Goal: Information Seeking & Learning: Learn about a topic

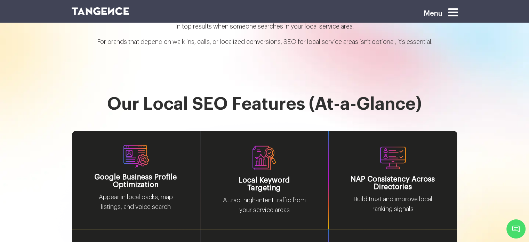
scroll to position [860, 0]
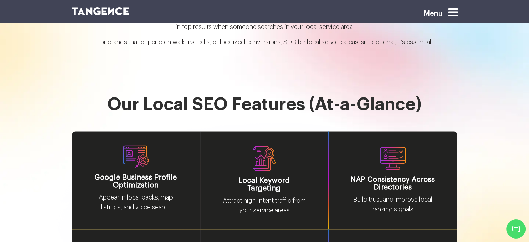
click at [233, 95] on h1 "Our Local SEO Features (At-a-Glance)" at bounding box center [265, 113] width 386 height 36
drag, startPoint x: 233, startPoint y: 91, endPoint x: 263, endPoint y: 92, distance: 30.0
click at [263, 95] on h1 "Our Local SEO Features (At-a-Glance)" at bounding box center [265, 113] width 386 height 36
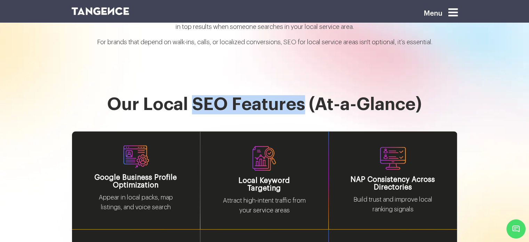
drag, startPoint x: 197, startPoint y: 99, endPoint x: 304, endPoint y: 101, distance: 107.1
click at [304, 101] on h1 "Our Local SEO Features (At-a-Glance)" at bounding box center [265, 113] width 386 height 36
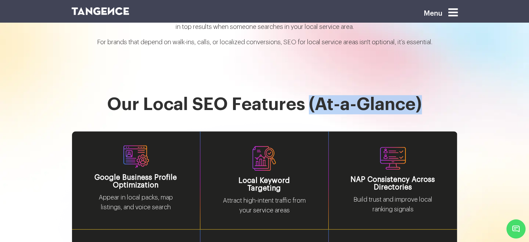
drag, startPoint x: 311, startPoint y: 100, endPoint x: 432, endPoint y: 102, distance: 121.4
click at [432, 102] on h1 "Our Local SEO Features (At-a-Glance)" at bounding box center [265, 113] width 386 height 36
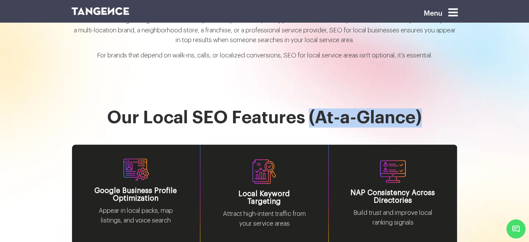
click at [320, 126] on h1 "Our Local SEO Features (At-a-Glance)" at bounding box center [265, 126] width 386 height 36
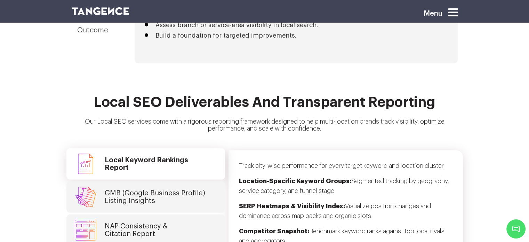
scroll to position [1732, 0]
click at [142, 189] on h4 "GMB (Google Business Profile) Listing Insights" at bounding box center [155, 196] width 100 height 15
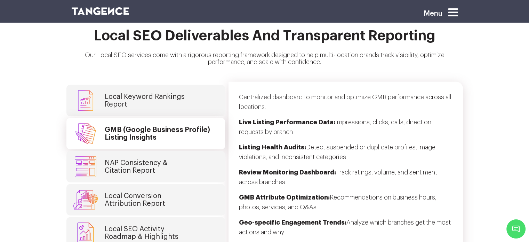
scroll to position [1800, 0]
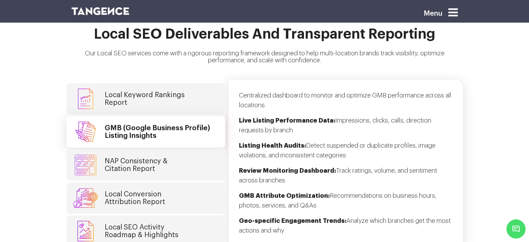
click at [154, 157] on h4 "NAP Consistency & Citation Report" at bounding box center [136, 164] width 63 height 15
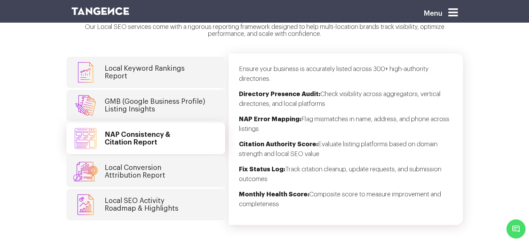
scroll to position [1826, 0]
click at [154, 164] on h4 "Local Conversion Attribution Report" at bounding box center [135, 171] width 61 height 15
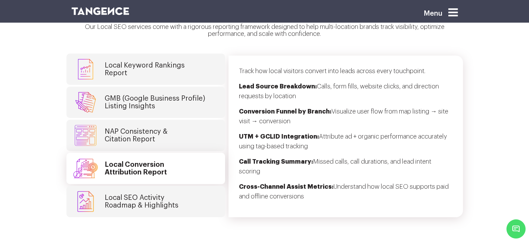
click at [157, 194] on h4 "Local SEO Activity Roadmap & Highlights" at bounding box center [142, 201] width 74 height 15
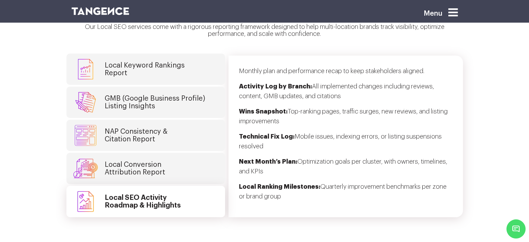
click at [154, 163] on h4 "Local Conversion Attribution Report" at bounding box center [135, 168] width 61 height 15
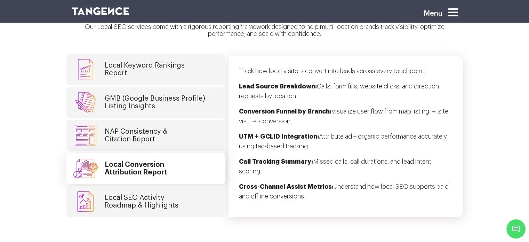
click at [151, 128] on h4 "NAP Consistency & Citation Report" at bounding box center [136, 135] width 63 height 15
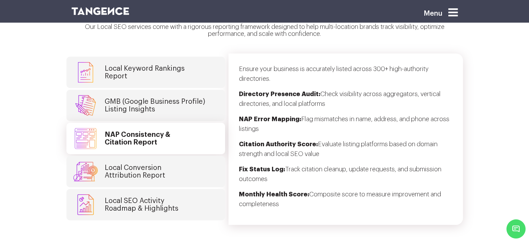
click at [157, 98] on h4 "GMB (Google Business Profile) Listing Insights" at bounding box center [155, 105] width 100 height 15
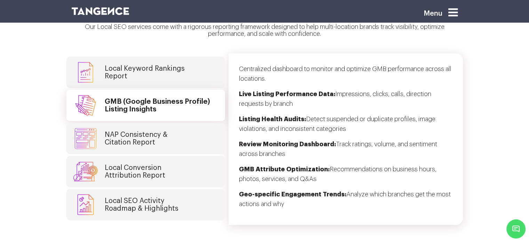
click at [158, 65] on h4 "Local Keyword Rankings Report" at bounding box center [145, 72] width 80 height 15
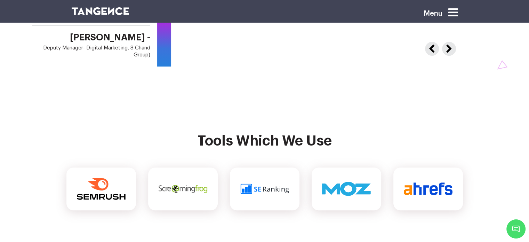
scroll to position [2953, 0]
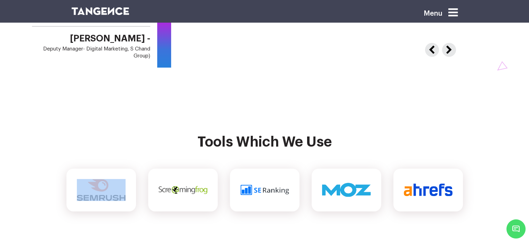
drag, startPoint x: 174, startPoint y: 178, endPoint x: 118, endPoint y: 192, distance: 57.6
click at [118, 192] on section "Tools which we use" at bounding box center [264, 172] width 529 height 132
click at [248, 215] on section "Tools which we use" at bounding box center [264, 172] width 529 height 132
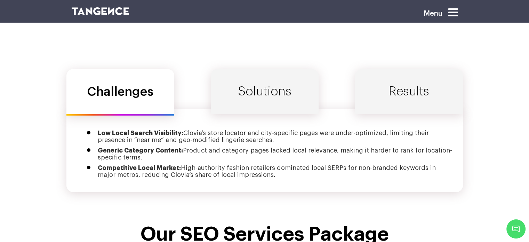
scroll to position [2366, 0]
click at [248, 86] on link "Solutions" at bounding box center [265, 91] width 108 height 45
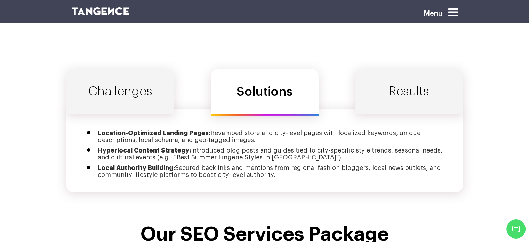
click at [406, 80] on link "Results" at bounding box center [409, 91] width 108 height 45
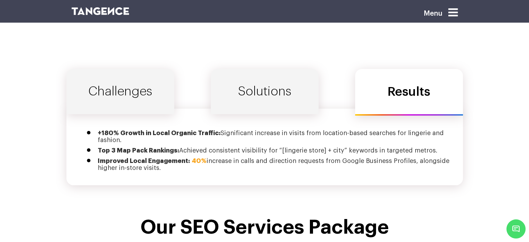
click at [263, 82] on link "Solutions" at bounding box center [265, 91] width 108 height 45
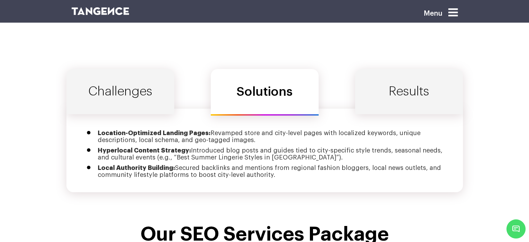
click at [143, 85] on link "Challenges" at bounding box center [120, 91] width 108 height 45
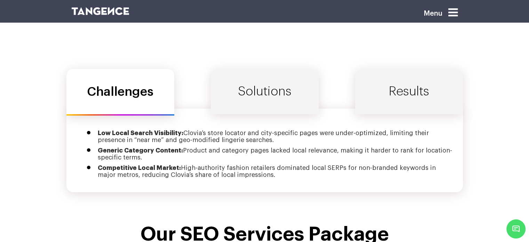
click at [270, 73] on link "Solutions" at bounding box center [265, 91] width 108 height 45
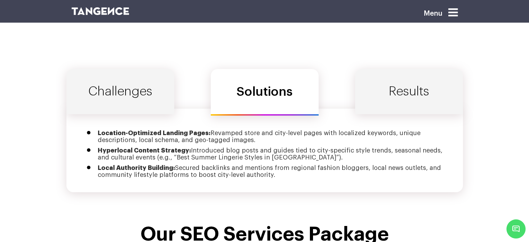
click at [401, 70] on link "Results" at bounding box center [409, 91] width 108 height 45
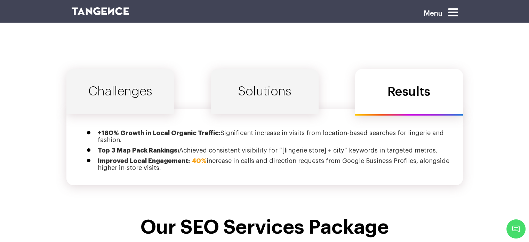
click at [254, 69] on link "Solutions" at bounding box center [265, 91] width 108 height 45
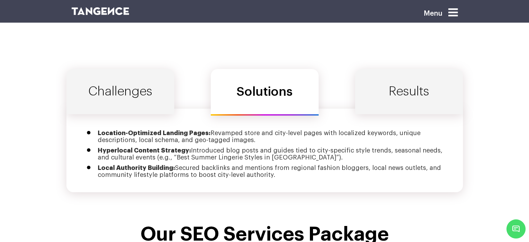
click at [145, 94] on link "Challenges" at bounding box center [120, 91] width 108 height 45
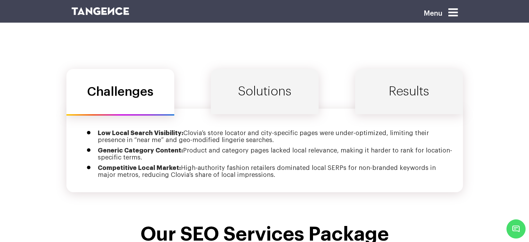
click at [247, 91] on link "Solutions" at bounding box center [265, 91] width 108 height 45
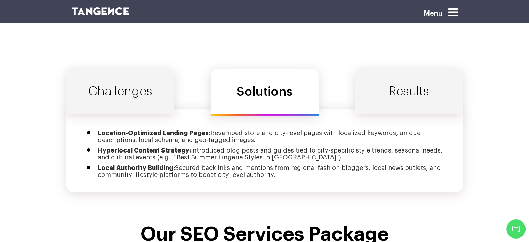
click at [385, 87] on link "Results" at bounding box center [409, 91] width 108 height 45
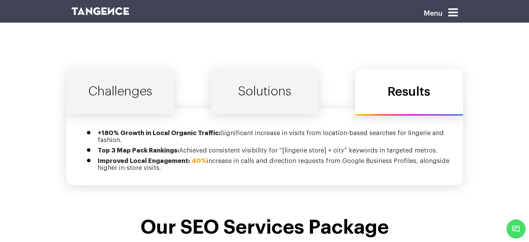
click at [285, 77] on link "Solutions" at bounding box center [265, 91] width 108 height 45
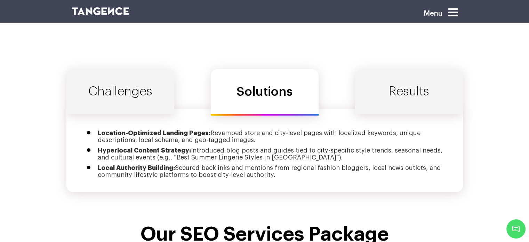
click at [121, 69] on link "Challenges" at bounding box center [120, 91] width 108 height 45
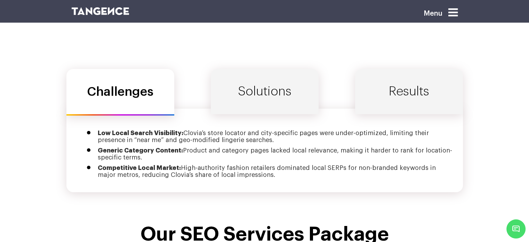
click at [249, 91] on link "Solutions" at bounding box center [265, 91] width 108 height 45
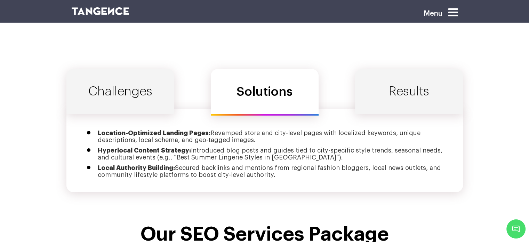
click at [144, 98] on link "Challenges" at bounding box center [120, 91] width 108 height 45
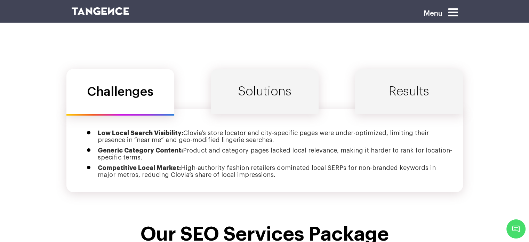
click at [273, 80] on link "Solutions" at bounding box center [265, 91] width 108 height 45
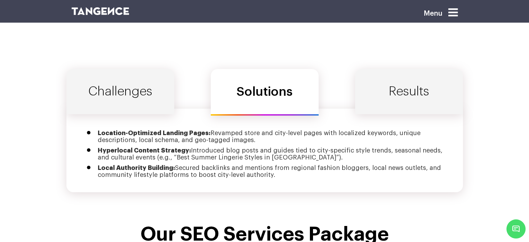
click at [407, 81] on link "Results" at bounding box center [409, 91] width 108 height 45
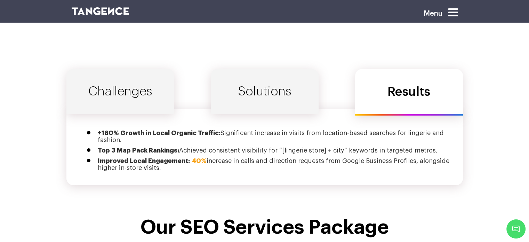
click at [287, 73] on link "Solutions" at bounding box center [265, 91] width 108 height 45
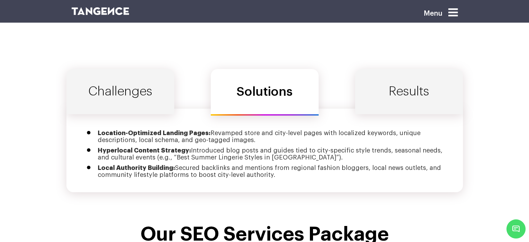
click at [148, 69] on link "Challenges" at bounding box center [120, 91] width 108 height 45
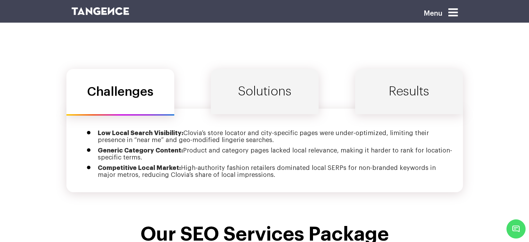
click at [265, 69] on link "Solutions" at bounding box center [265, 91] width 108 height 45
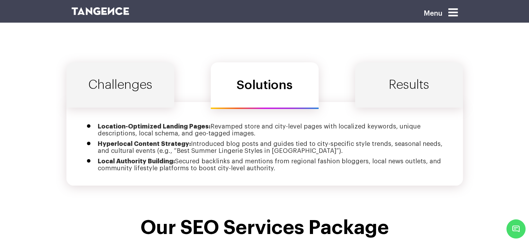
scroll to position [2373, 0]
click at [410, 78] on link "Results" at bounding box center [409, 84] width 108 height 45
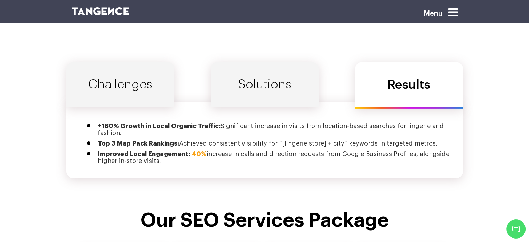
click at [296, 73] on link "Solutions" at bounding box center [265, 84] width 108 height 45
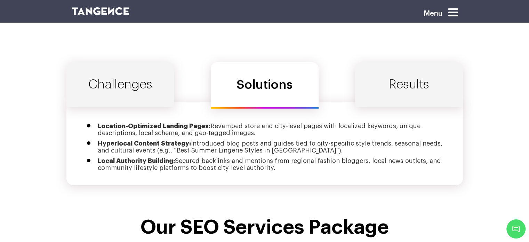
click at [119, 74] on link "Challenges" at bounding box center [120, 84] width 108 height 45
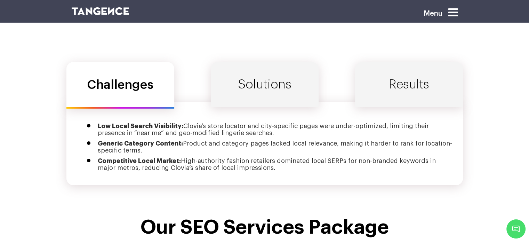
click at [261, 79] on link "Solutions" at bounding box center [265, 84] width 108 height 45
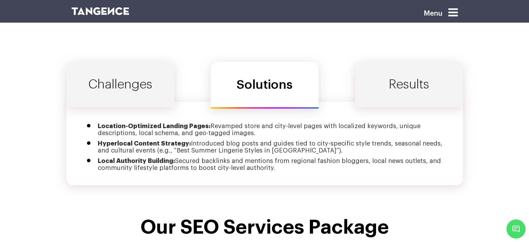
click at [431, 65] on link "Results" at bounding box center [409, 84] width 108 height 45
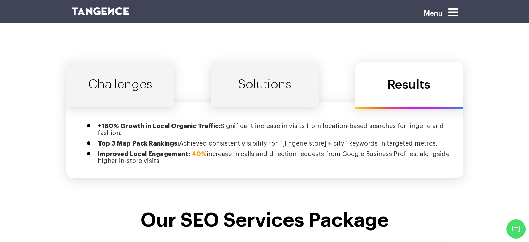
click at [256, 62] on link "Solutions" at bounding box center [265, 84] width 108 height 45
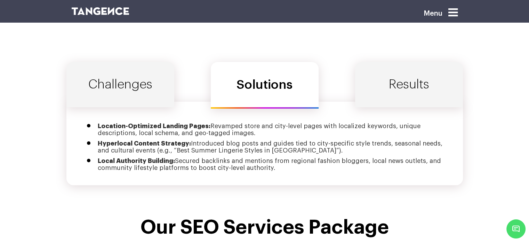
click at [136, 74] on link "Challenges" at bounding box center [120, 84] width 108 height 45
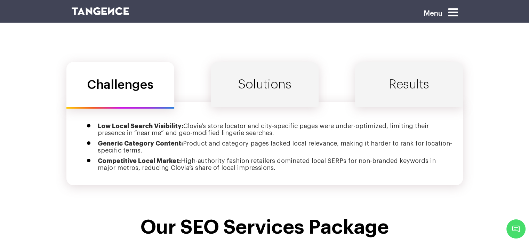
click at [285, 68] on link "Solutions" at bounding box center [265, 84] width 108 height 45
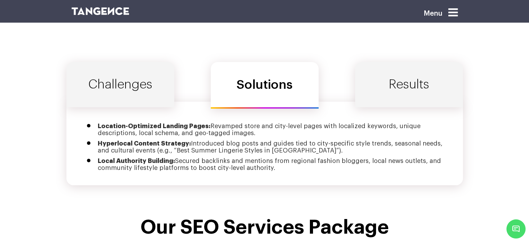
click at [371, 71] on link "Results" at bounding box center [409, 84] width 108 height 45
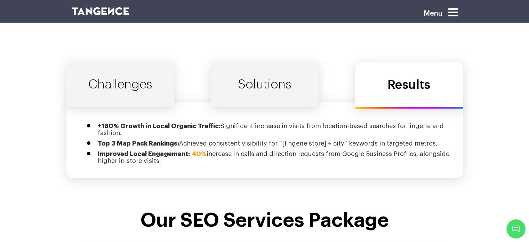
click at [285, 74] on link "Solutions" at bounding box center [265, 84] width 108 height 45
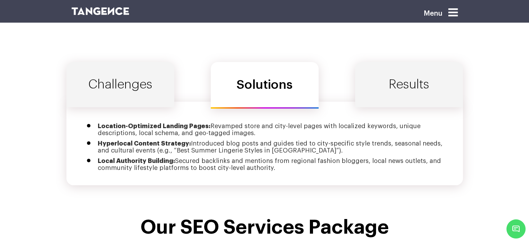
click at [122, 76] on link "Challenges" at bounding box center [120, 84] width 108 height 45
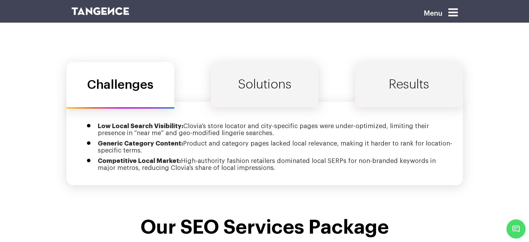
click at [270, 76] on link "Solutions" at bounding box center [265, 84] width 108 height 45
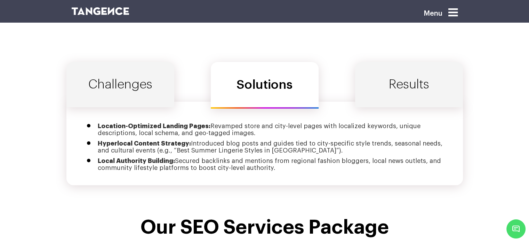
click at [409, 69] on link "Results" at bounding box center [409, 84] width 108 height 45
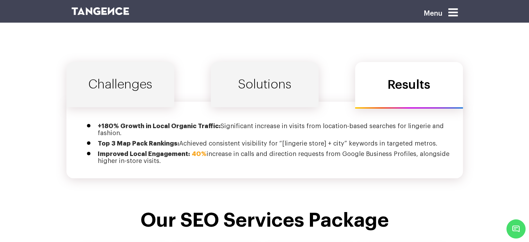
click at [256, 70] on link "Solutions" at bounding box center [265, 84] width 108 height 45
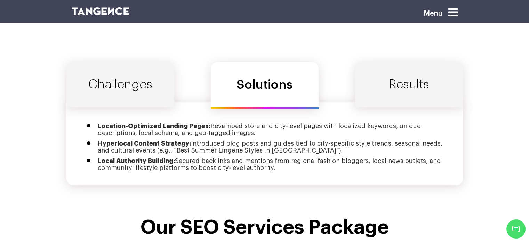
click at [117, 76] on link "Challenges" at bounding box center [120, 84] width 108 height 45
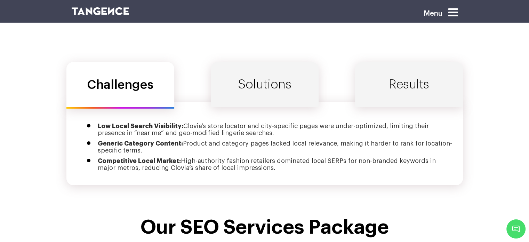
click at [262, 65] on link "Solutions" at bounding box center [265, 84] width 108 height 45
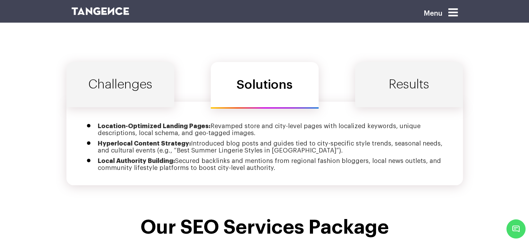
click at [412, 78] on link "Results" at bounding box center [409, 84] width 108 height 45
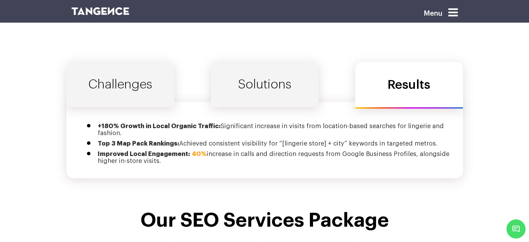
click at [288, 72] on link "Solutions" at bounding box center [265, 84] width 108 height 45
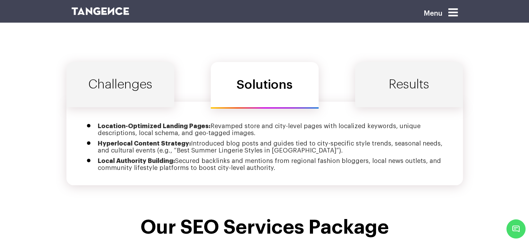
click at [129, 62] on link "Challenges" at bounding box center [120, 84] width 108 height 45
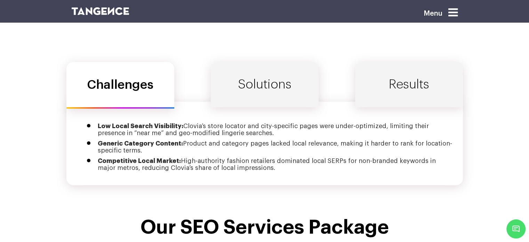
click at [263, 76] on link "Solutions" at bounding box center [265, 84] width 108 height 45
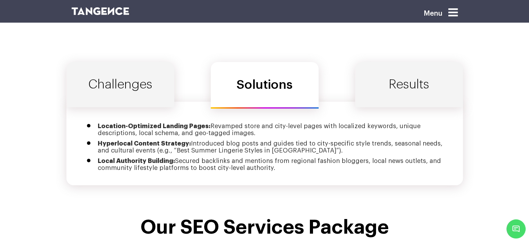
click at [409, 82] on link "Results" at bounding box center [409, 84] width 108 height 45
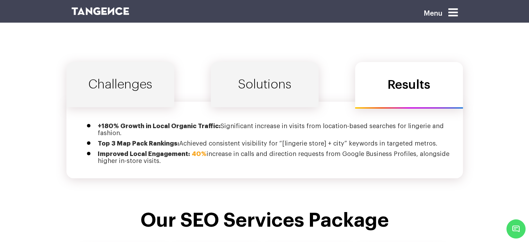
click at [276, 89] on link "Solutions" at bounding box center [265, 84] width 108 height 45
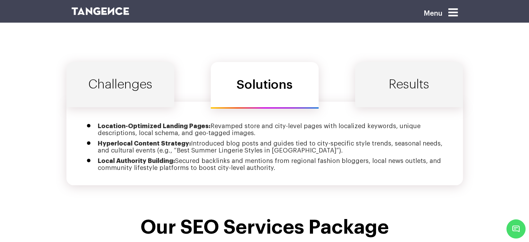
click at [122, 75] on link "Challenges" at bounding box center [120, 84] width 108 height 45
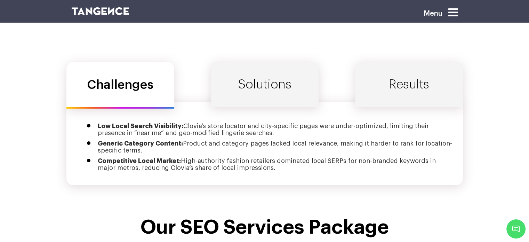
click at [248, 74] on link "Solutions" at bounding box center [265, 84] width 108 height 45
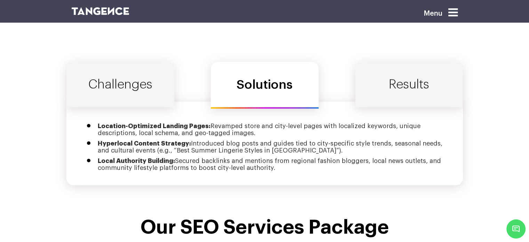
click at [387, 68] on link "Results" at bounding box center [409, 84] width 108 height 45
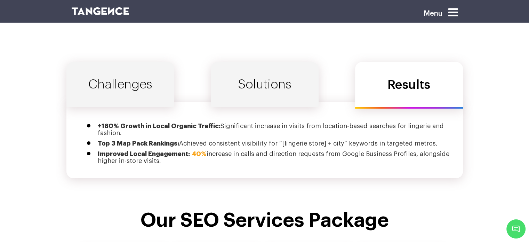
click at [306, 70] on link "Solutions" at bounding box center [265, 84] width 108 height 45
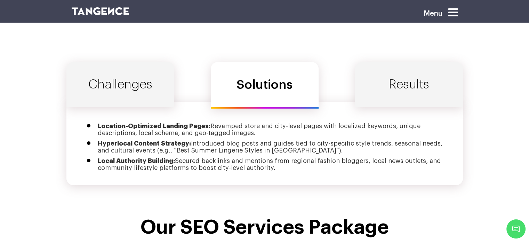
click at [155, 69] on link "Challenges" at bounding box center [120, 84] width 108 height 45
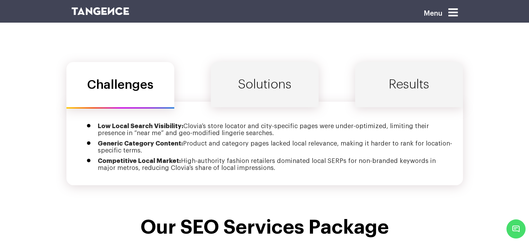
click at [255, 83] on link "Solutions" at bounding box center [265, 84] width 108 height 45
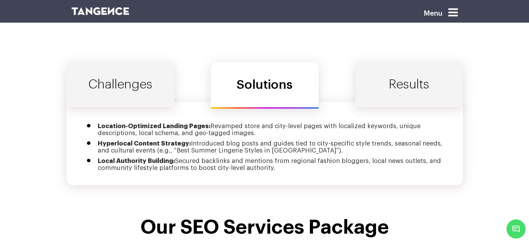
click at [410, 71] on link "Results" at bounding box center [409, 84] width 108 height 45
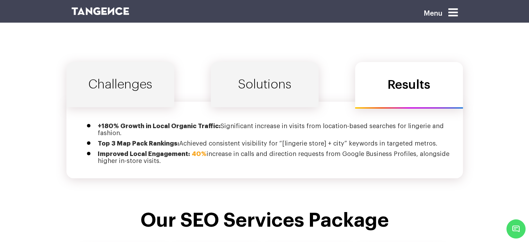
click at [259, 62] on link "Solutions" at bounding box center [265, 84] width 108 height 45
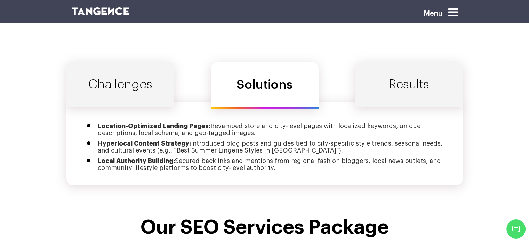
click at [149, 78] on link "Challenges" at bounding box center [120, 84] width 108 height 45
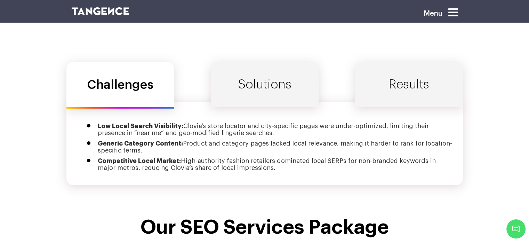
click at [269, 84] on link "Solutions" at bounding box center [265, 84] width 108 height 45
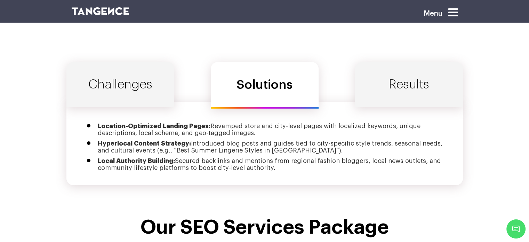
click at [393, 82] on link "Results" at bounding box center [409, 84] width 108 height 45
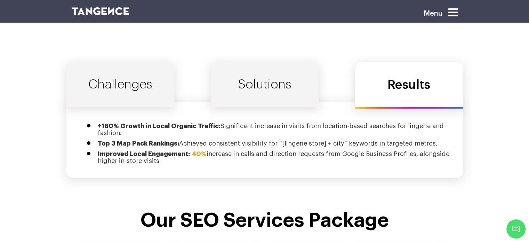
click at [279, 86] on link "Solutions" at bounding box center [265, 84] width 108 height 45
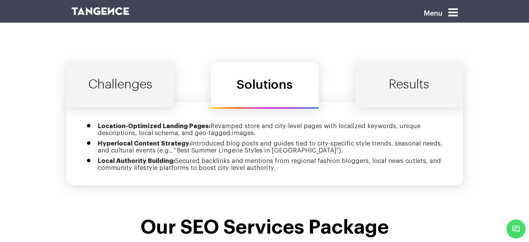
click at [142, 68] on link "Challenges" at bounding box center [120, 84] width 108 height 45
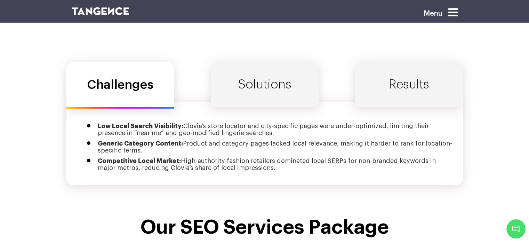
click at [276, 87] on link "Solutions" at bounding box center [265, 84] width 108 height 45
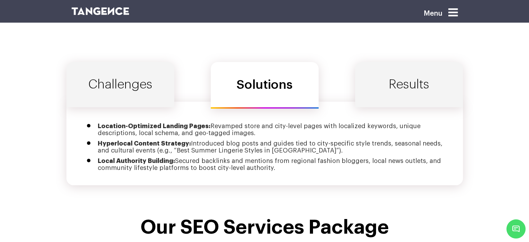
click at [417, 71] on link "Results" at bounding box center [409, 84] width 108 height 45
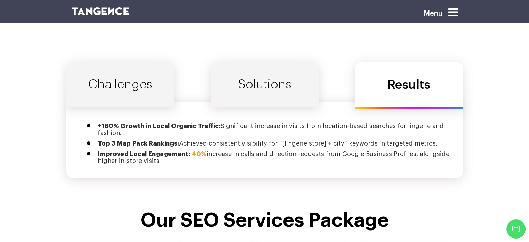
click at [278, 71] on link "Solutions" at bounding box center [265, 84] width 108 height 45
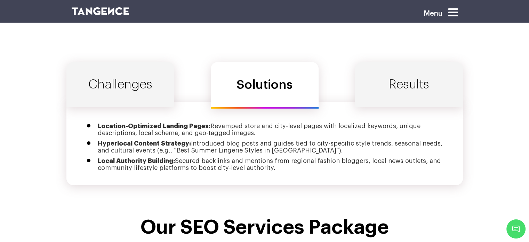
click at [136, 67] on link "Challenges" at bounding box center [120, 84] width 108 height 45
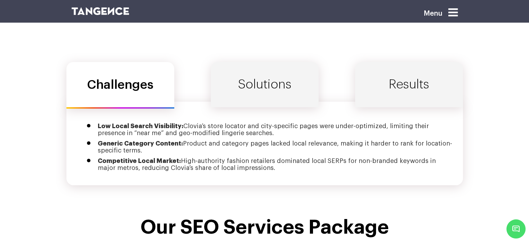
click at [265, 63] on link "Solutions" at bounding box center [265, 84] width 108 height 45
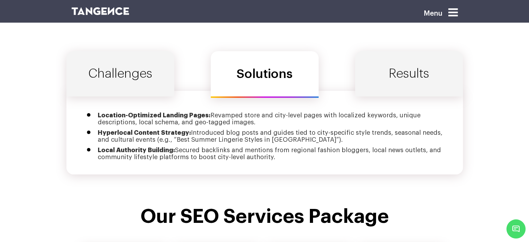
scroll to position [2384, 0]
click at [140, 59] on link "Challenges" at bounding box center [120, 73] width 108 height 45
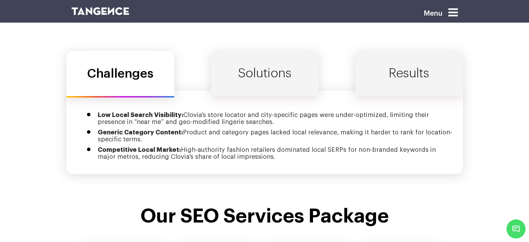
click at [275, 65] on link "Solutions" at bounding box center [265, 73] width 108 height 45
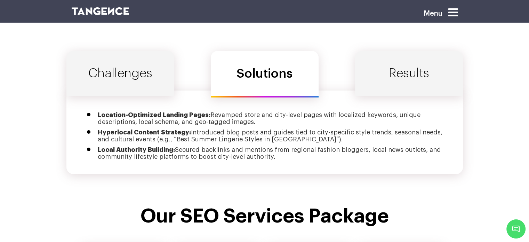
click at [383, 53] on link "Results" at bounding box center [409, 73] width 108 height 45
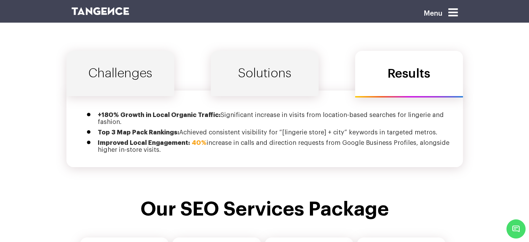
click at [257, 71] on link "Solutions" at bounding box center [265, 73] width 108 height 45
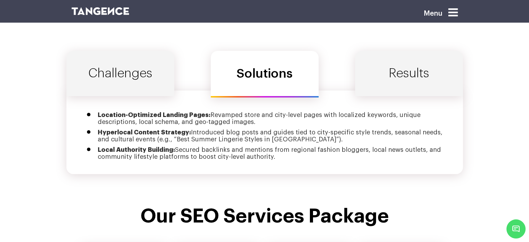
click at [151, 63] on link "Challenges" at bounding box center [120, 73] width 108 height 45
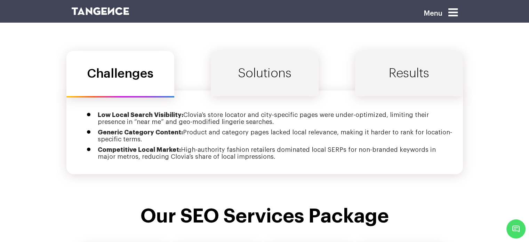
click at [259, 75] on link "Solutions" at bounding box center [265, 73] width 108 height 45
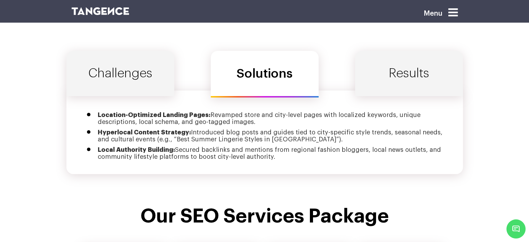
click at [413, 71] on link "Results" at bounding box center [409, 73] width 108 height 45
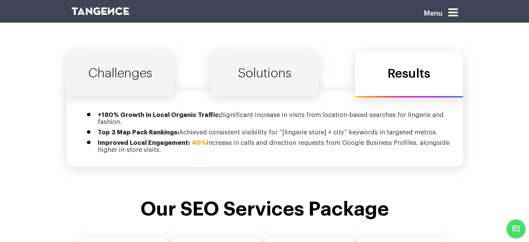
click at [291, 69] on link "Solutions" at bounding box center [265, 73] width 108 height 45
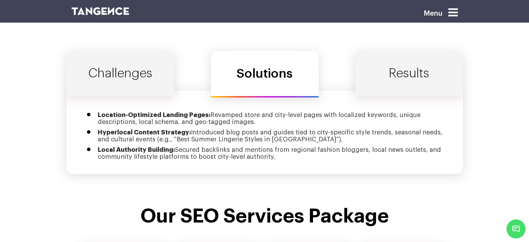
click at [140, 57] on link "Challenges" at bounding box center [120, 73] width 108 height 45
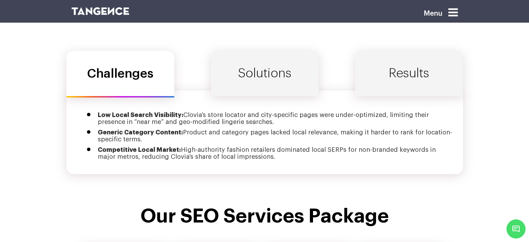
click at [258, 68] on link "Solutions" at bounding box center [265, 73] width 108 height 45
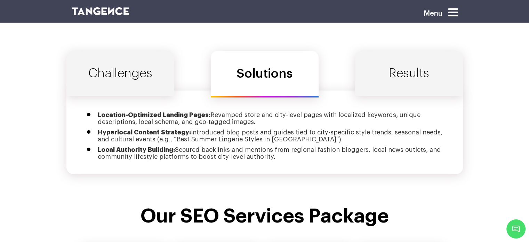
click at [431, 63] on link "Results" at bounding box center [409, 73] width 108 height 45
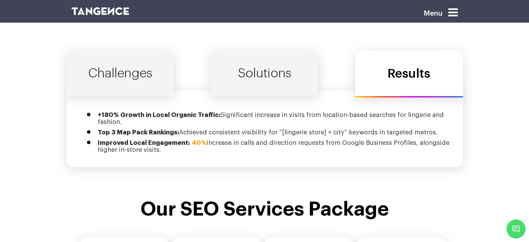
click at [288, 67] on link "Solutions" at bounding box center [265, 73] width 108 height 45
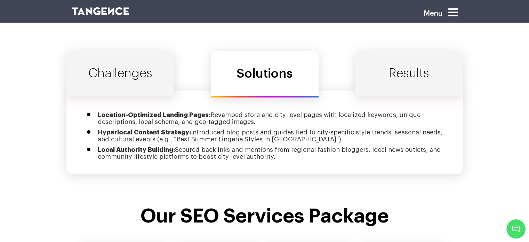
click at [146, 65] on link "Challenges" at bounding box center [120, 73] width 108 height 45
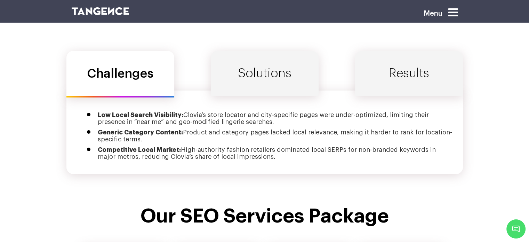
click at [306, 57] on link "Solutions" at bounding box center [265, 73] width 108 height 45
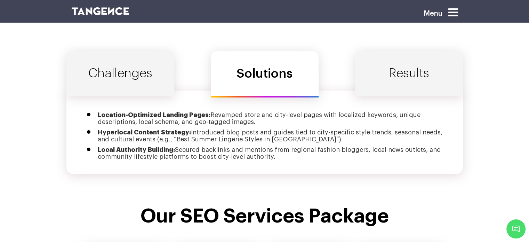
click at [438, 74] on link "Results" at bounding box center [409, 73] width 108 height 45
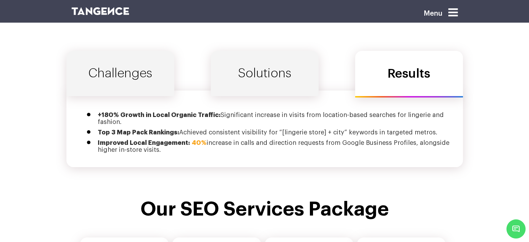
click at [292, 72] on link "Solutions" at bounding box center [265, 73] width 108 height 45
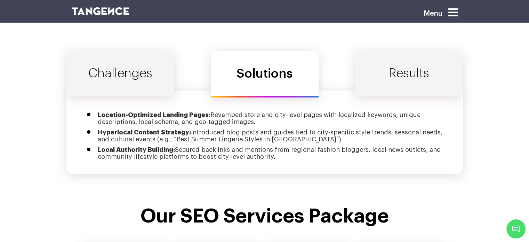
click at [134, 51] on link "Challenges" at bounding box center [120, 73] width 108 height 45
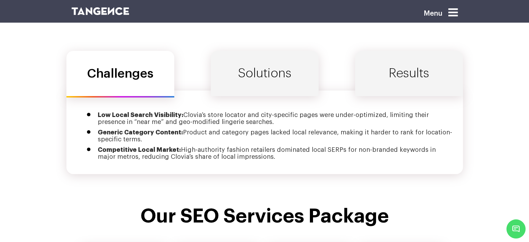
click at [278, 51] on link "Solutions" at bounding box center [265, 73] width 108 height 45
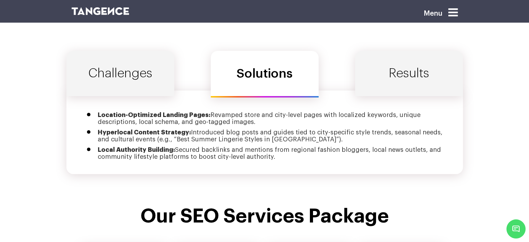
click at [428, 65] on link "Results" at bounding box center [409, 73] width 108 height 45
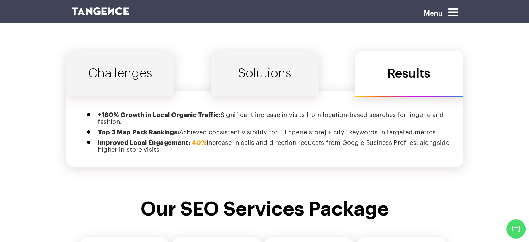
click at [280, 66] on link "Solutions" at bounding box center [265, 73] width 108 height 45
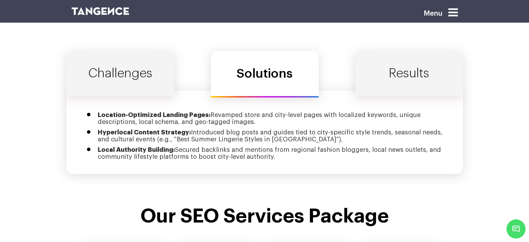
click at [124, 51] on link "Challenges" at bounding box center [120, 73] width 108 height 45
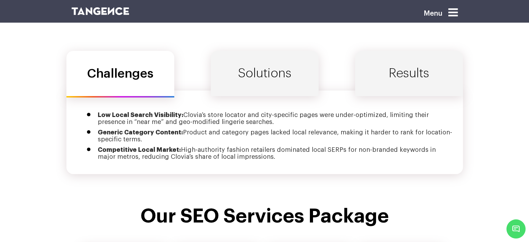
click at [253, 61] on link "Solutions" at bounding box center [265, 73] width 108 height 45
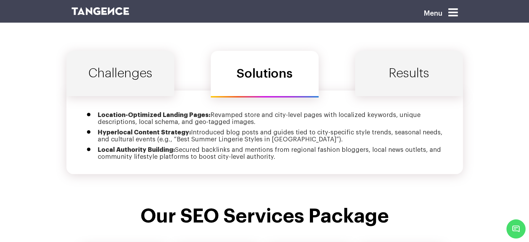
click at [416, 62] on link "Results" at bounding box center [409, 73] width 108 height 45
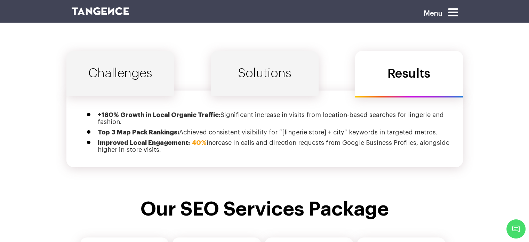
click at [268, 81] on link "Solutions" at bounding box center [265, 73] width 108 height 45
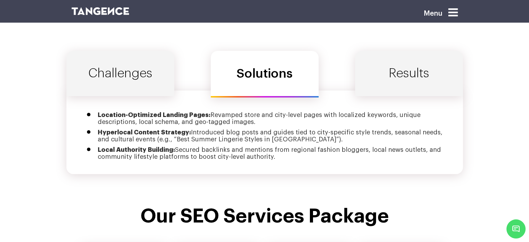
click at [138, 66] on link "Challenges" at bounding box center [120, 73] width 108 height 45
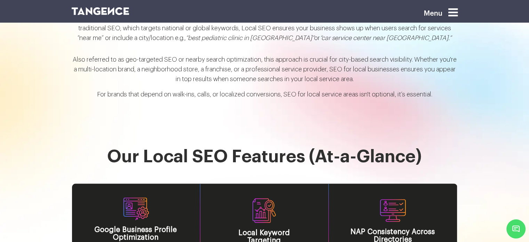
scroll to position [812, 0]
